Goal: Check status: Check status

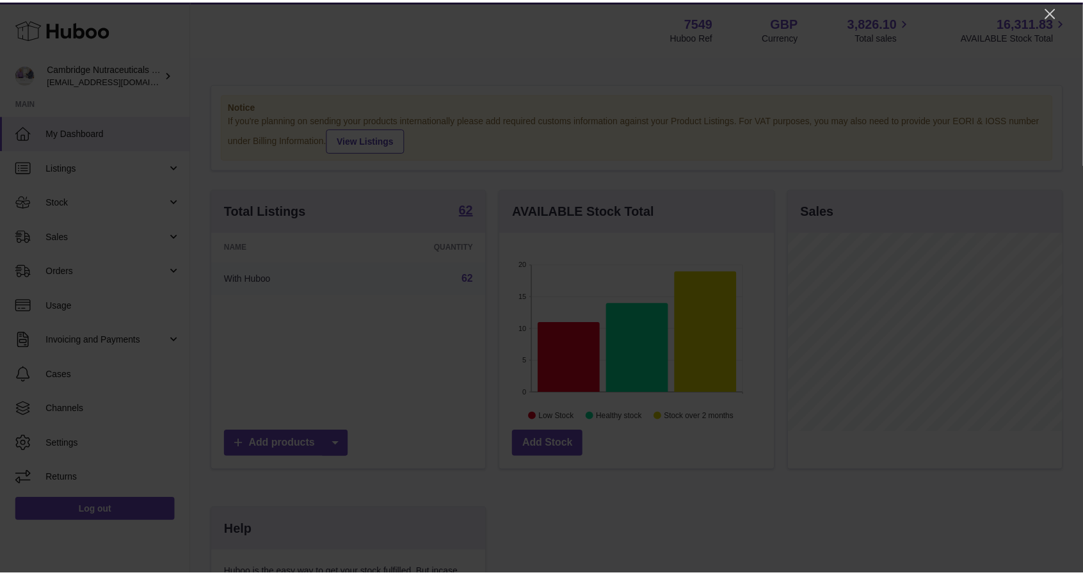
scroll to position [200, 277]
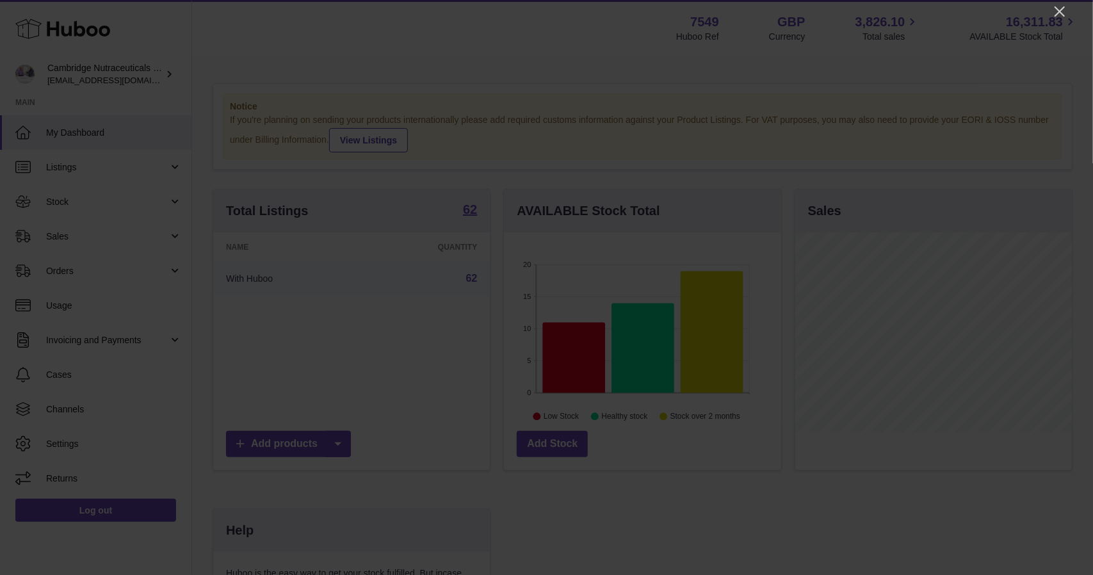
click at [1061, 13] on icon "Close" at bounding box center [1059, 11] width 10 height 10
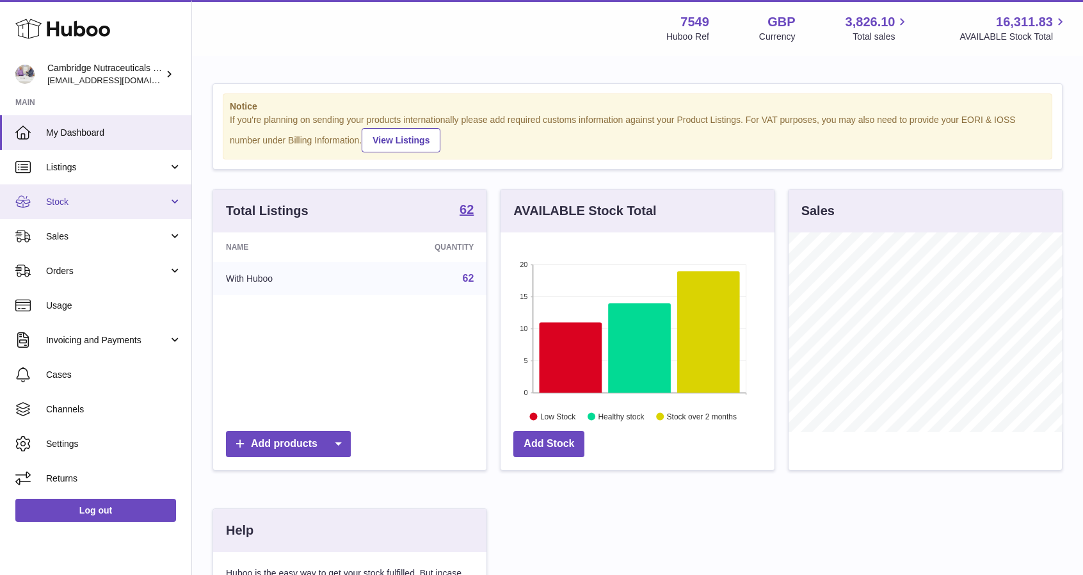
click at [81, 204] on span "Stock" at bounding box center [107, 202] width 122 height 12
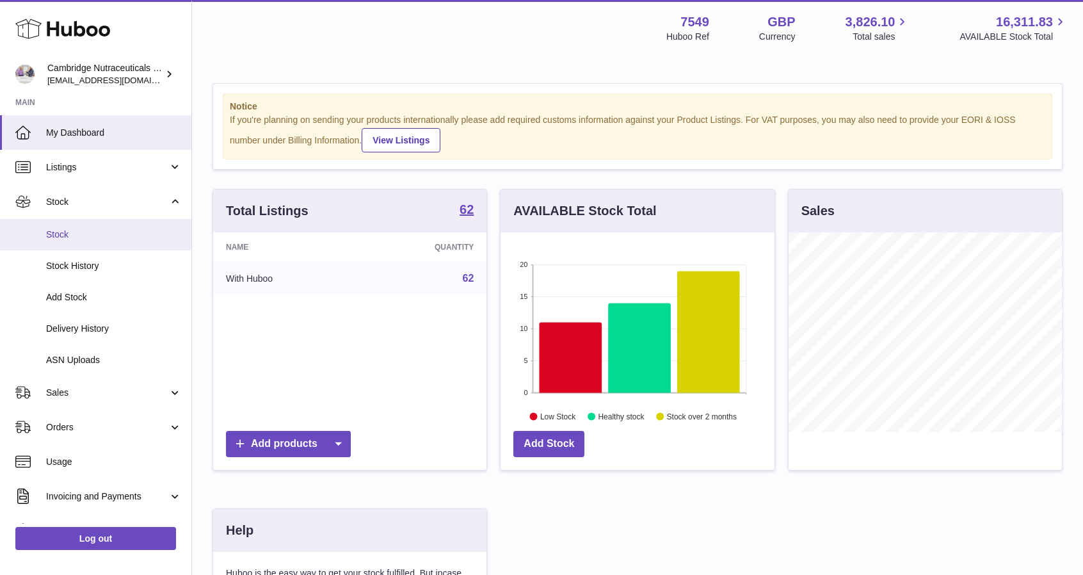
click at [99, 231] on span "Stock" at bounding box center [114, 235] width 136 height 12
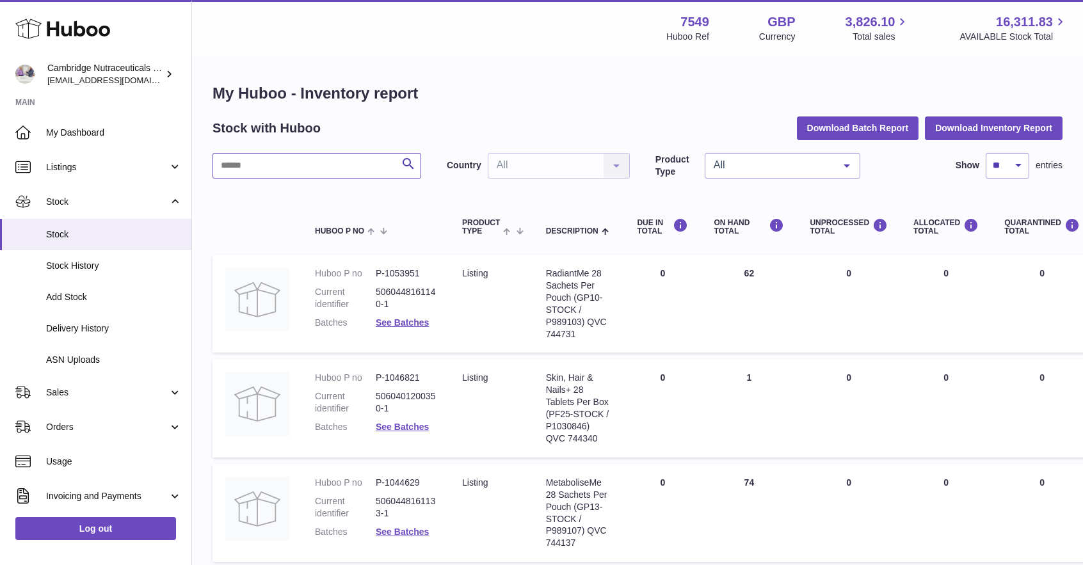
click at [316, 172] on input "text" at bounding box center [317, 166] width 209 height 26
paste input "******"
type input "******"
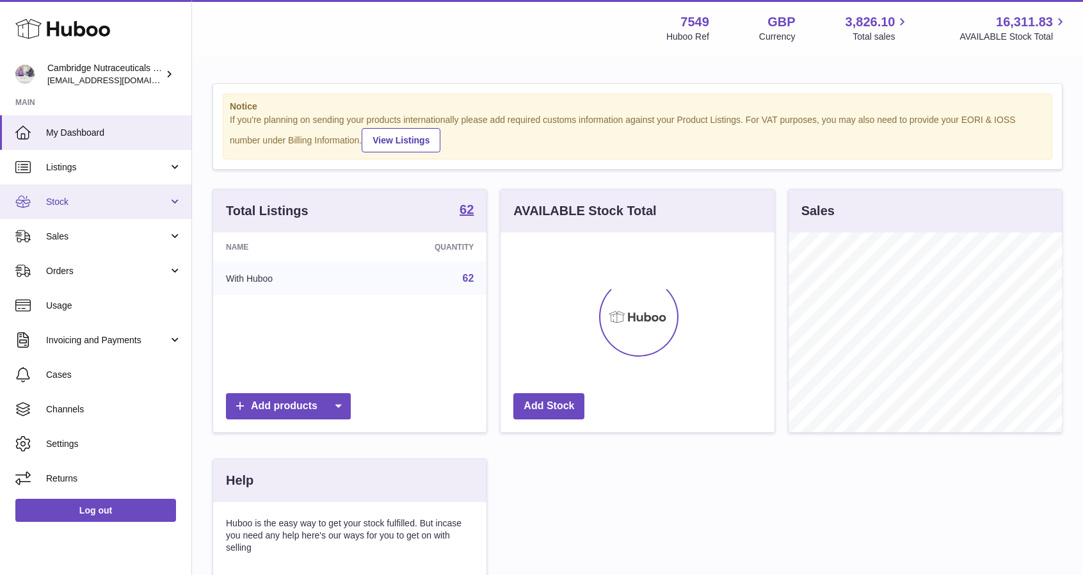
scroll to position [200, 274]
click at [79, 206] on span "Stock" at bounding box center [107, 202] width 122 height 12
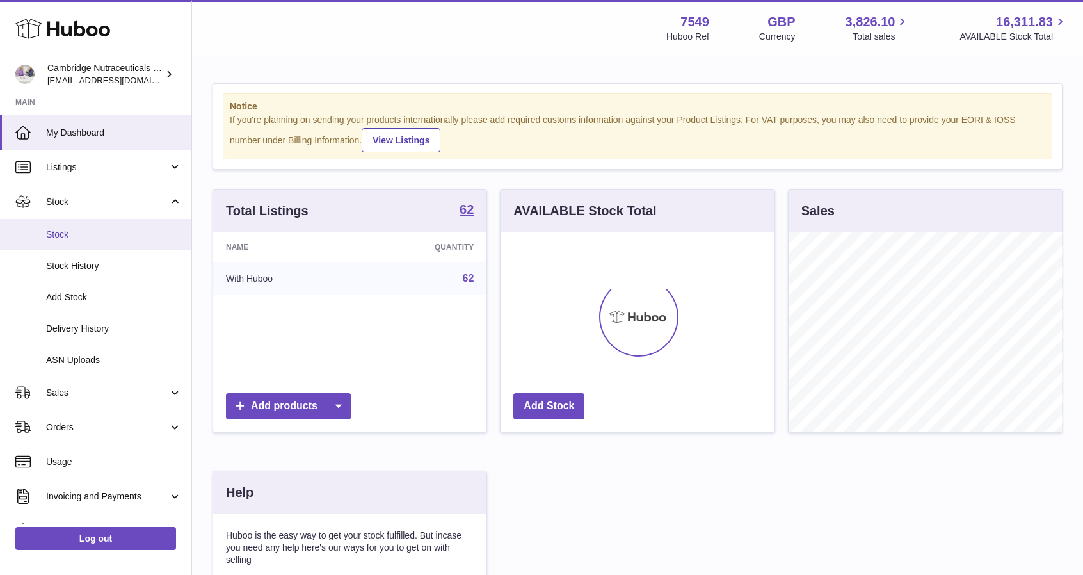
click at [77, 233] on span "Stock" at bounding box center [114, 235] width 136 height 12
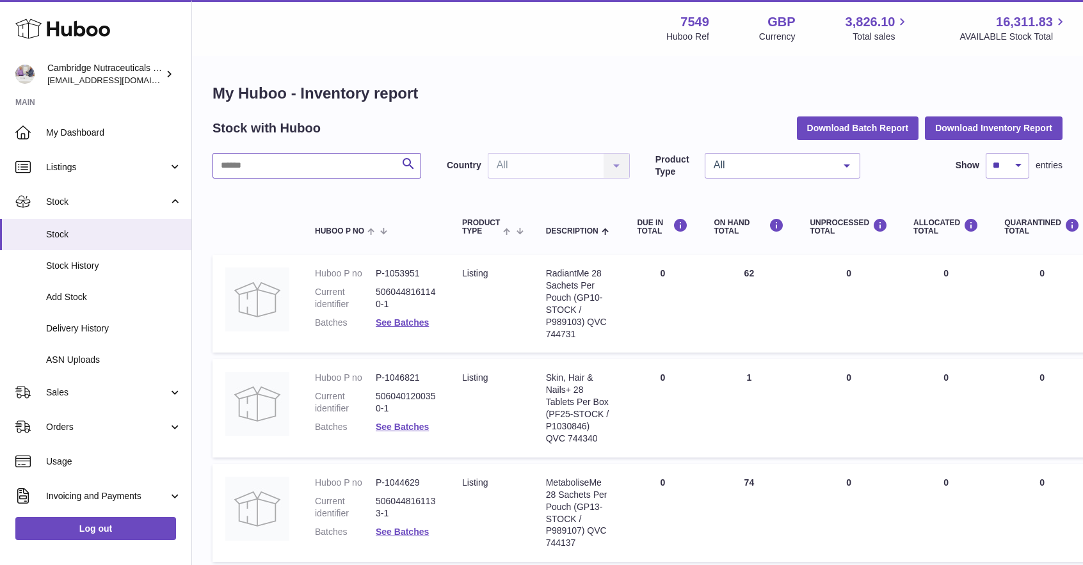
click at [372, 163] on input "text" at bounding box center [317, 166] width 209 height 26
paste input "******"
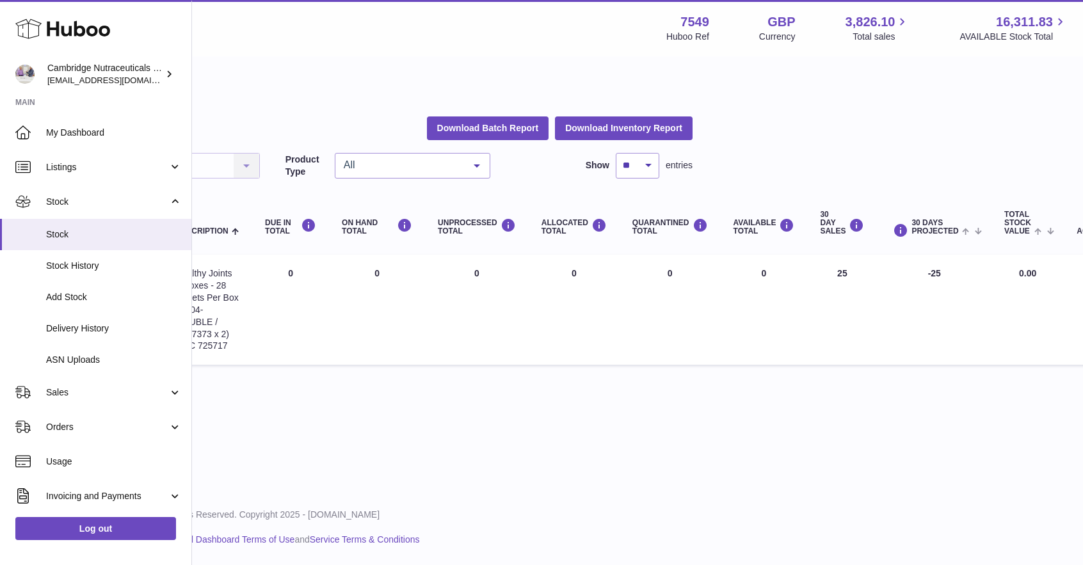
scroll to position [0, 407]
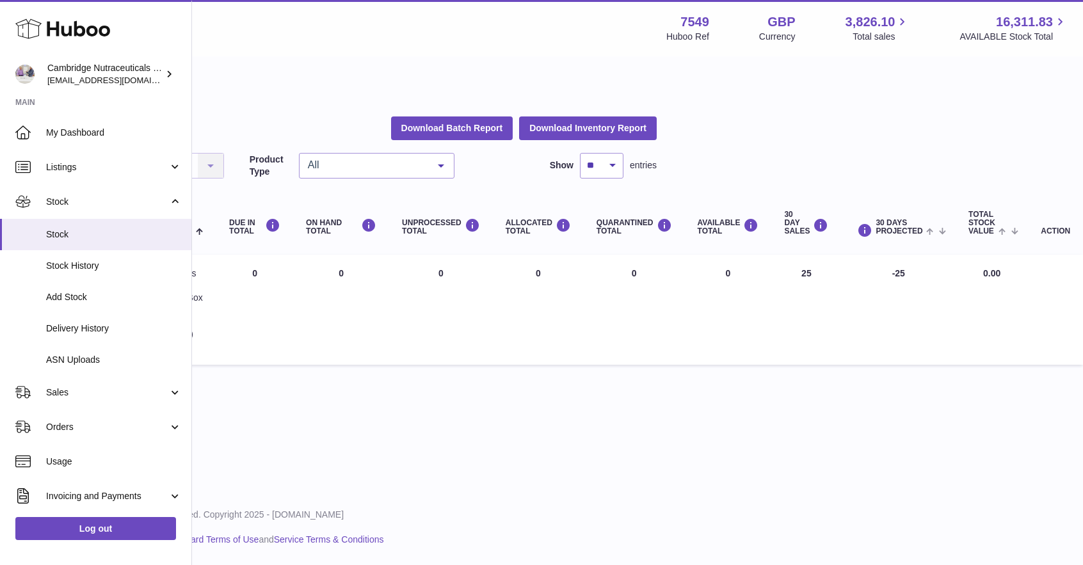
click at [539, 564] on div "All Rights Reserved. Copyright 2025 - Huboo.co.uk Help Website and Dashboard Te…" at bounding box center [231, 528] width 891 height 76
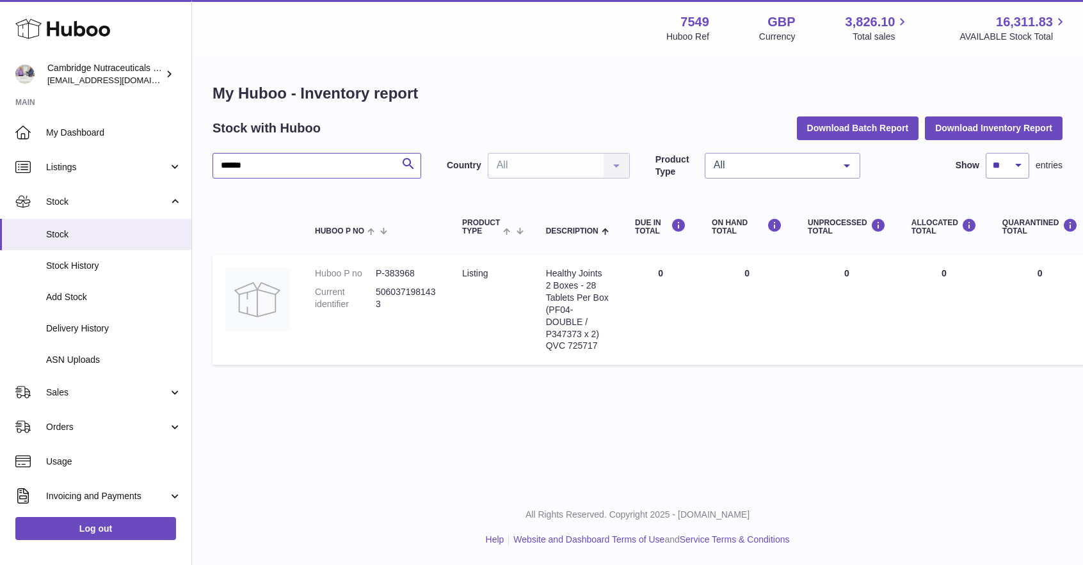
drag, startPoint x: 305, startPoint y: 161, endPoint x: 191, endPoint y: 164, distance: 114.0
click at [191, 164] on div "Huboo Cambridge Nutraceuticals Ltd qvc@camnutra.com Main My Dashboard Listings …" at bounding box center [541, 282] width 1083 height 565
paste input "text"
drag, startPoint x: 257, startPoint y: 154, endPoint x: 111, endPoint y: 145, distance: 146.9
click at [111, 144] on div "Huboo Cambridge Nutraceuticals Ltd qvc@camnutra.com Main My Dashboard Listings …" at bounding box center [541, 282] width 1083 height 565
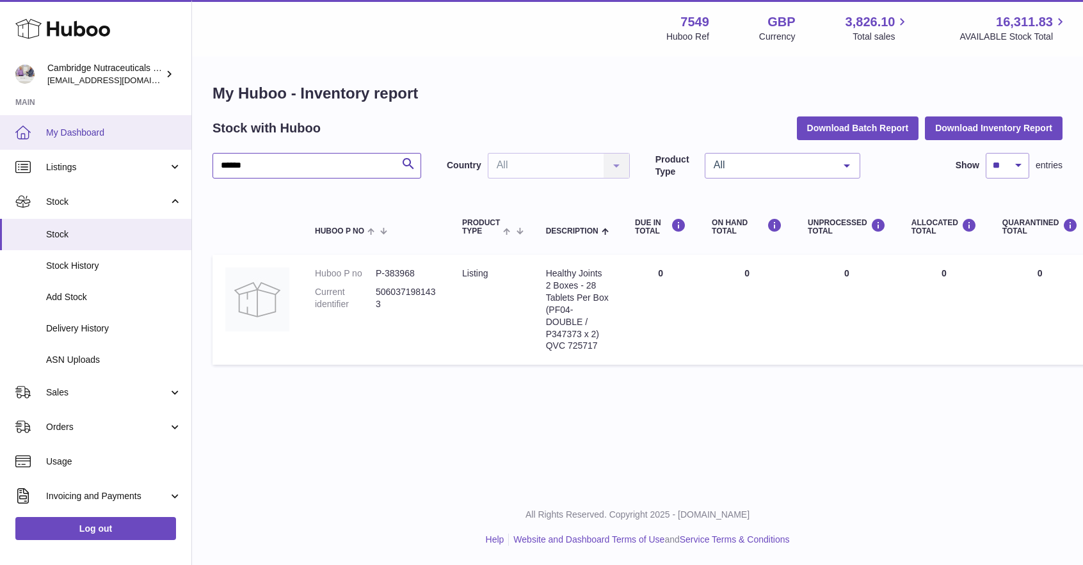
paste input "text"
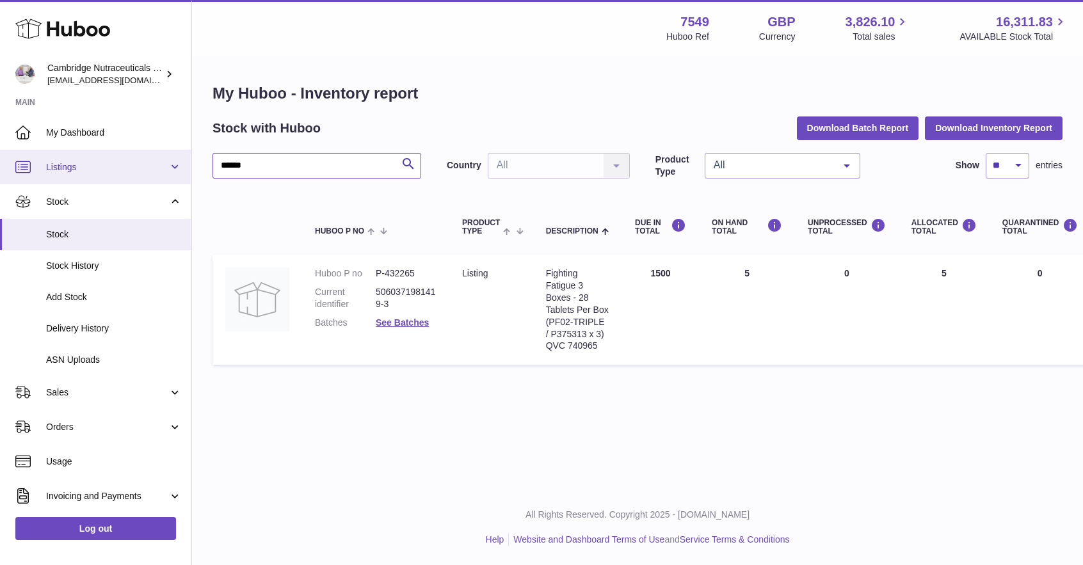
drag, startPoint x: 294, startPoint y: 160, endPoint x: 22, endPoint y: 163, distance: 272.1
click at [22, 163] on div "Huboo Cambridge Nutraceuticals Ltd qvc@camnutra.com Main My Dashboard Listings …" at bounding box center [541, 282] width 1083 height 565
paste input "text"
type input "******"
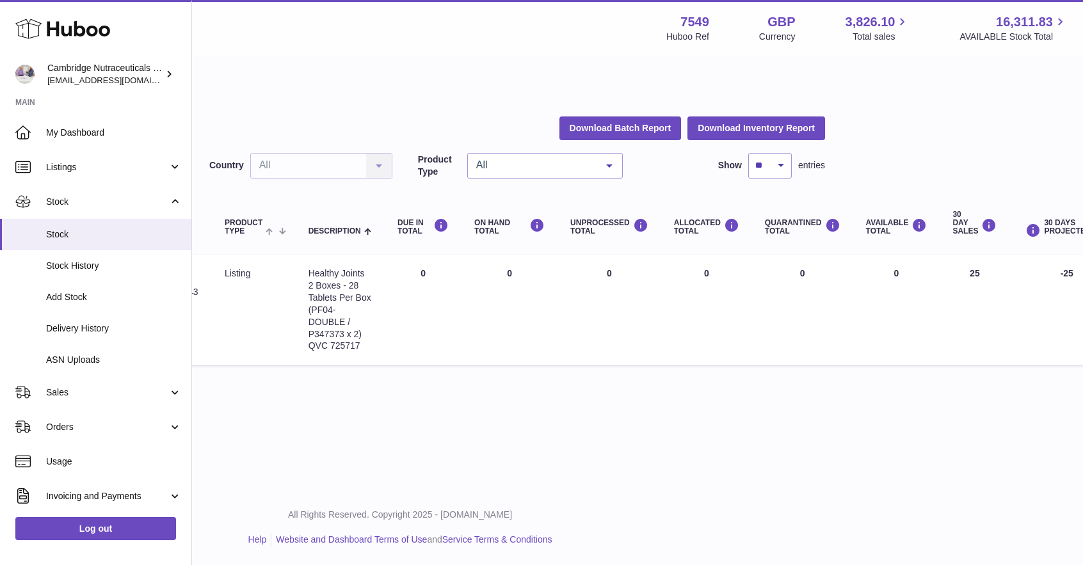
scroll to position [0, 407]
